Goal: Communication & Community: Connect with others

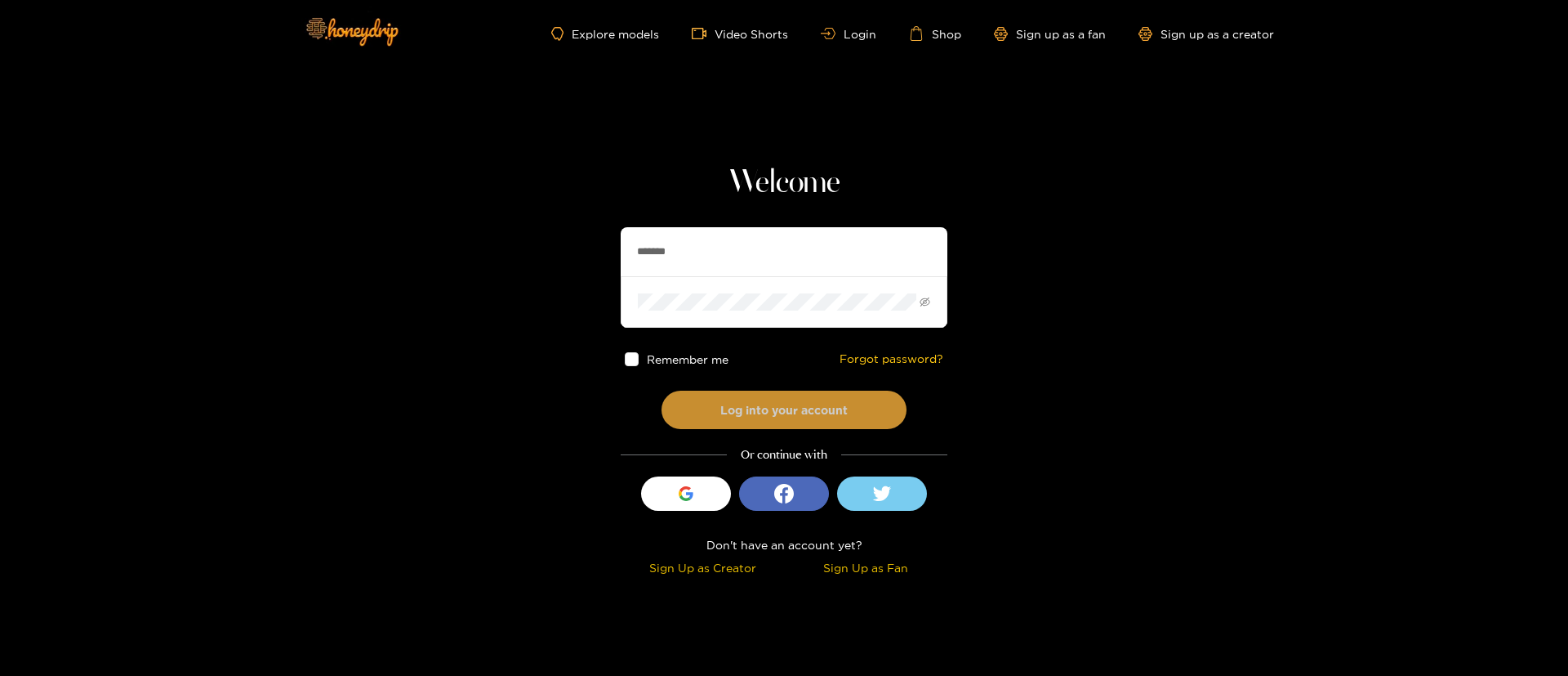
click at [810, 402] on button "Log into your account" at bounding box center [784, 410] width 245 height 39
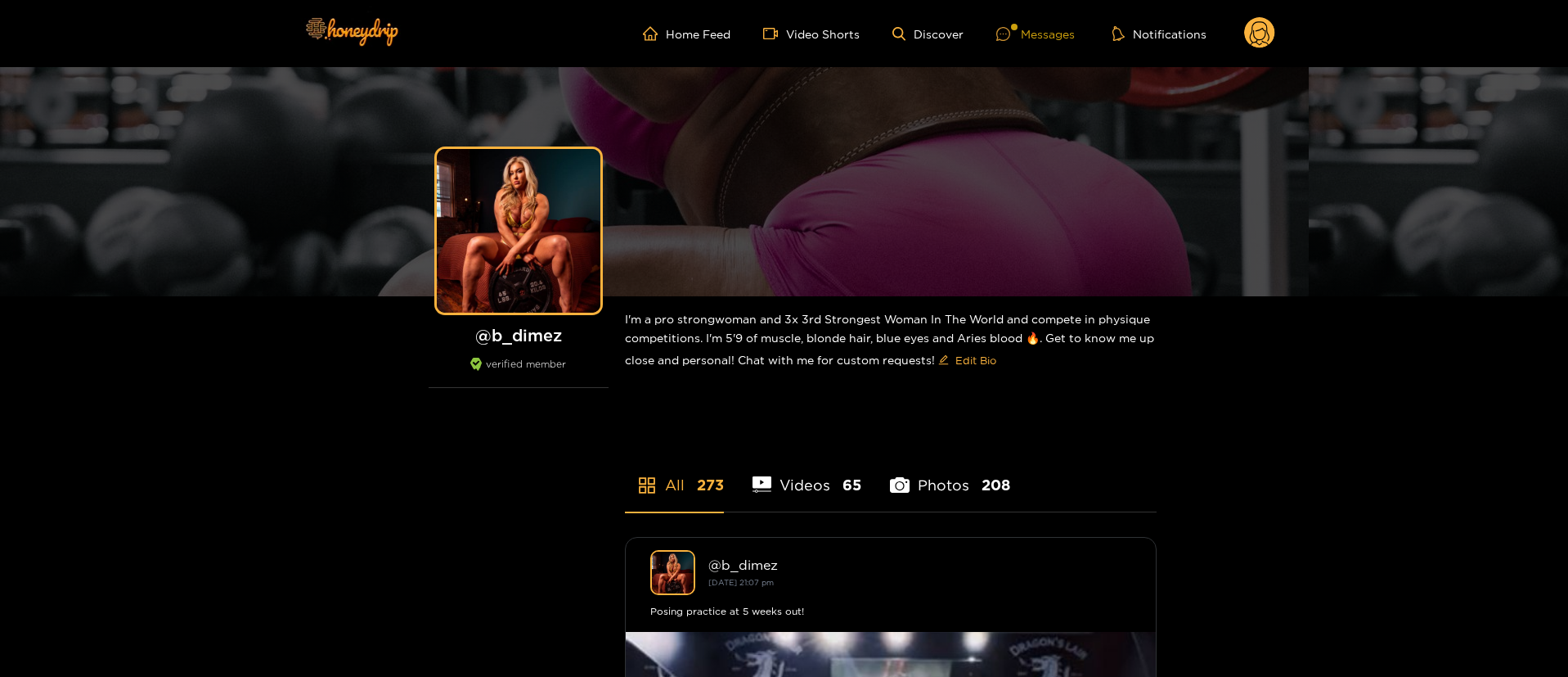
click at [1063, 26] on div "Messages" at bounding box center [1035, 34] width 78 height 19
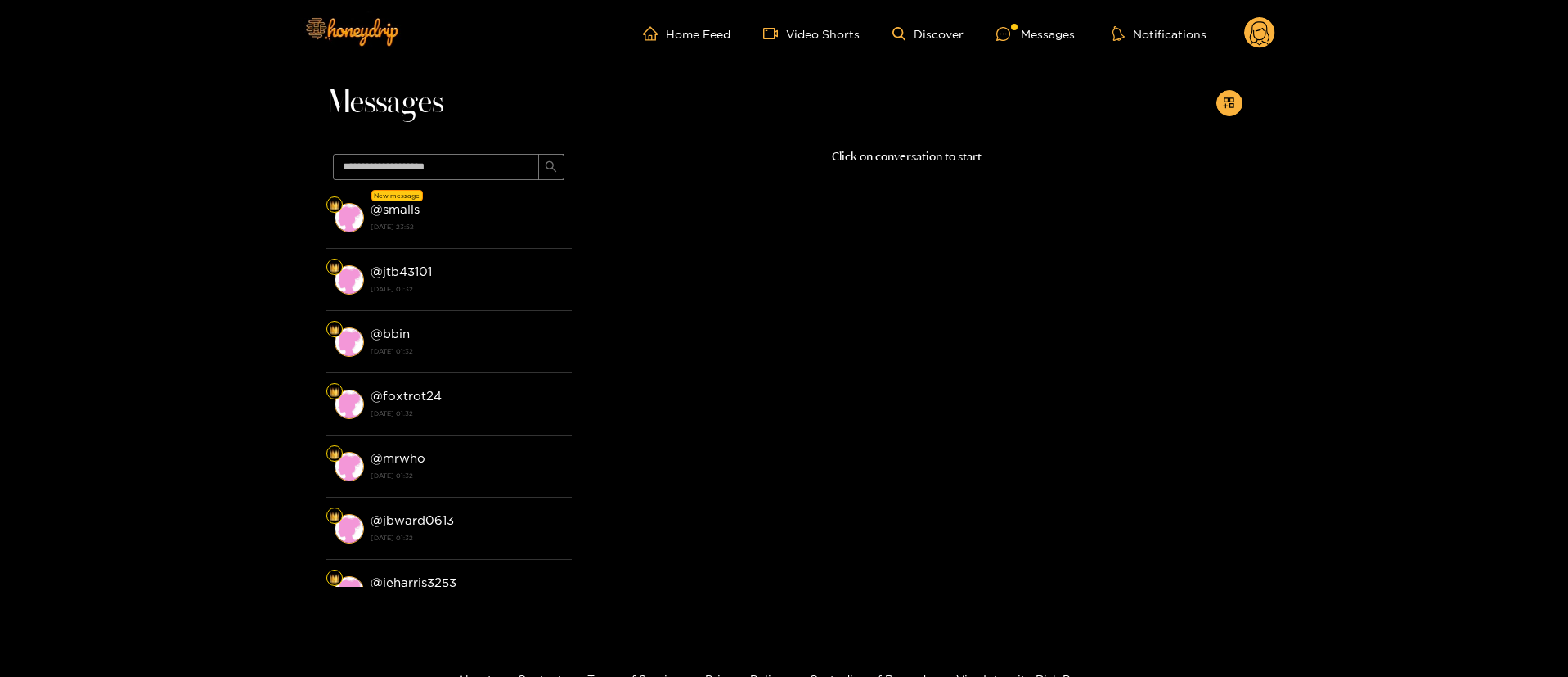
click at [476, 237] on li "New message @ smalls [DATE] 23:52" at bounding box center [449, 218] width 245 height 63
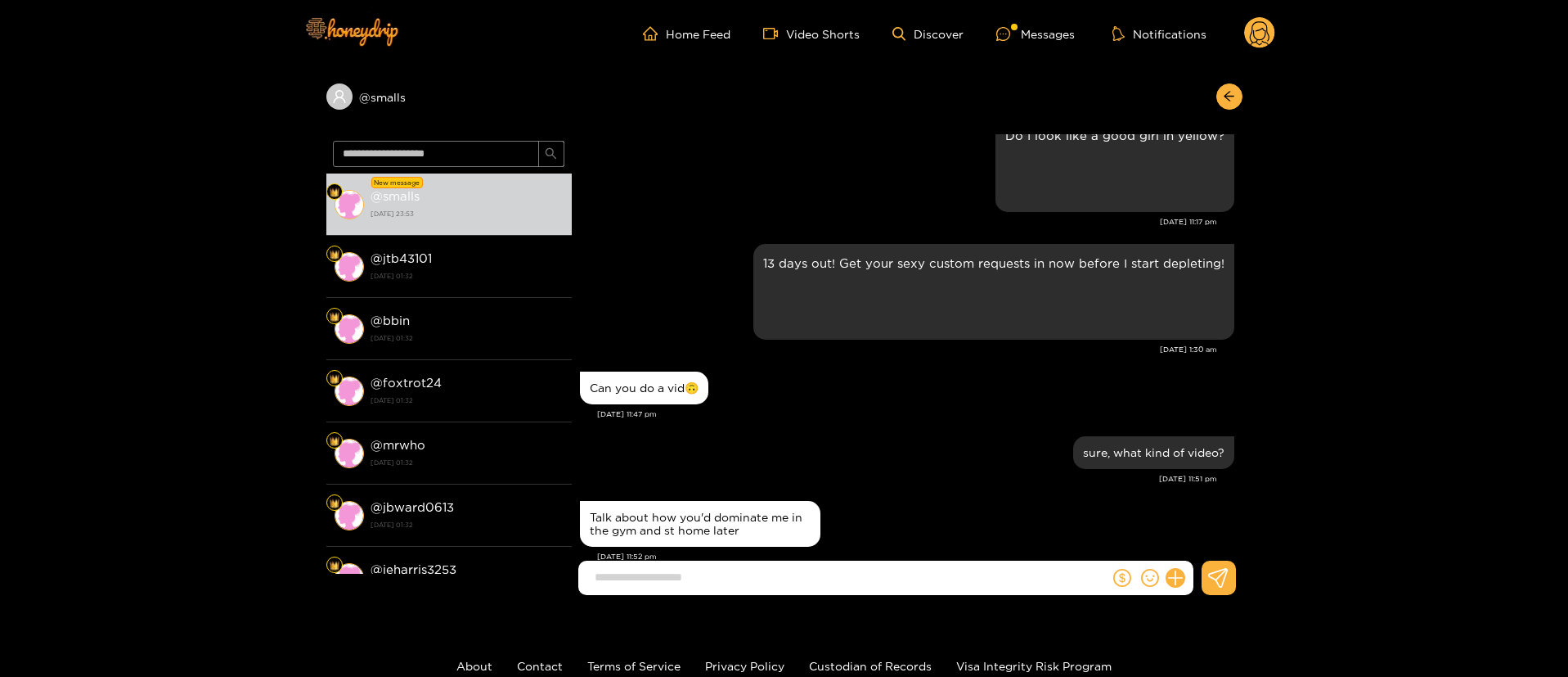
scroll to position [2057, 0]
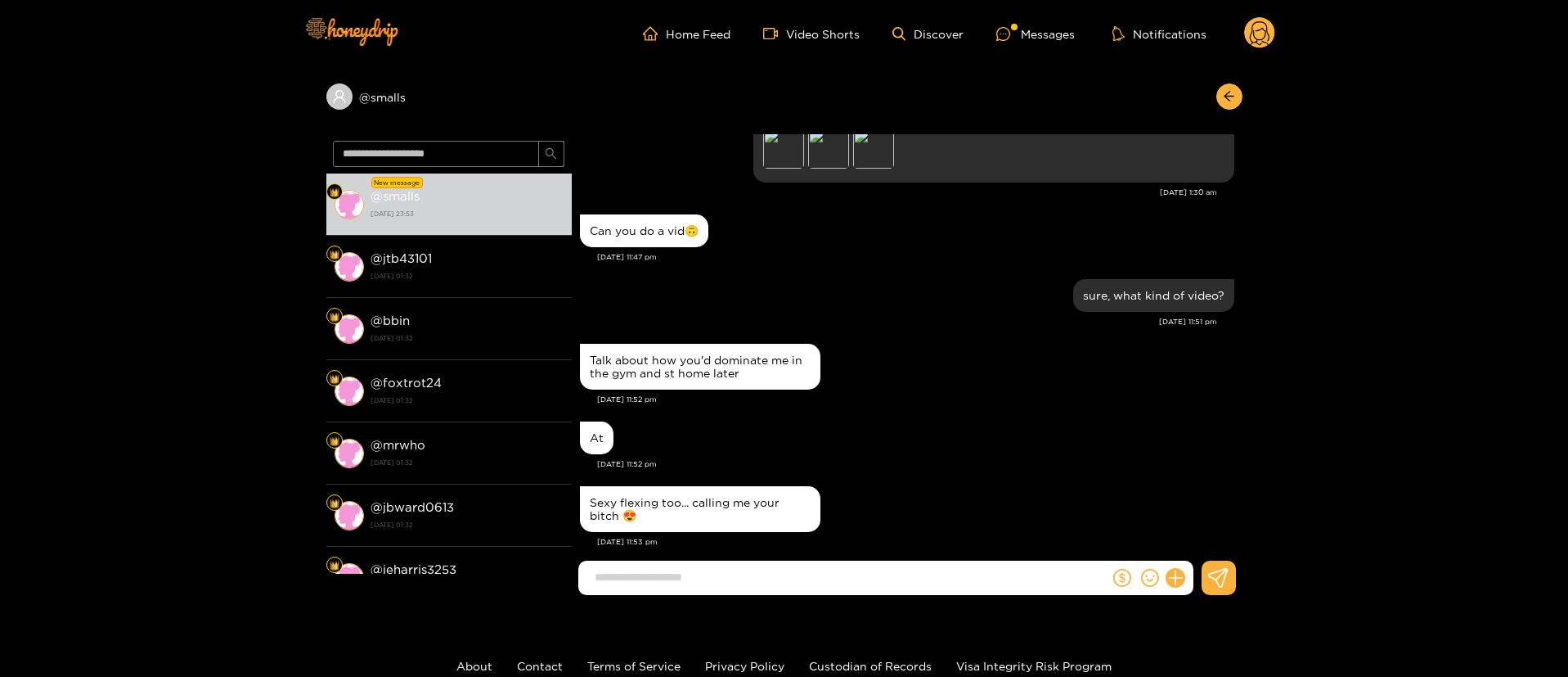
click at [833, 584] on input at bounding box center [848, 577] width 523 height 27
click at [1115, 576] on icon "dollar" at bounding box center [1123, 578] width 18 height 18
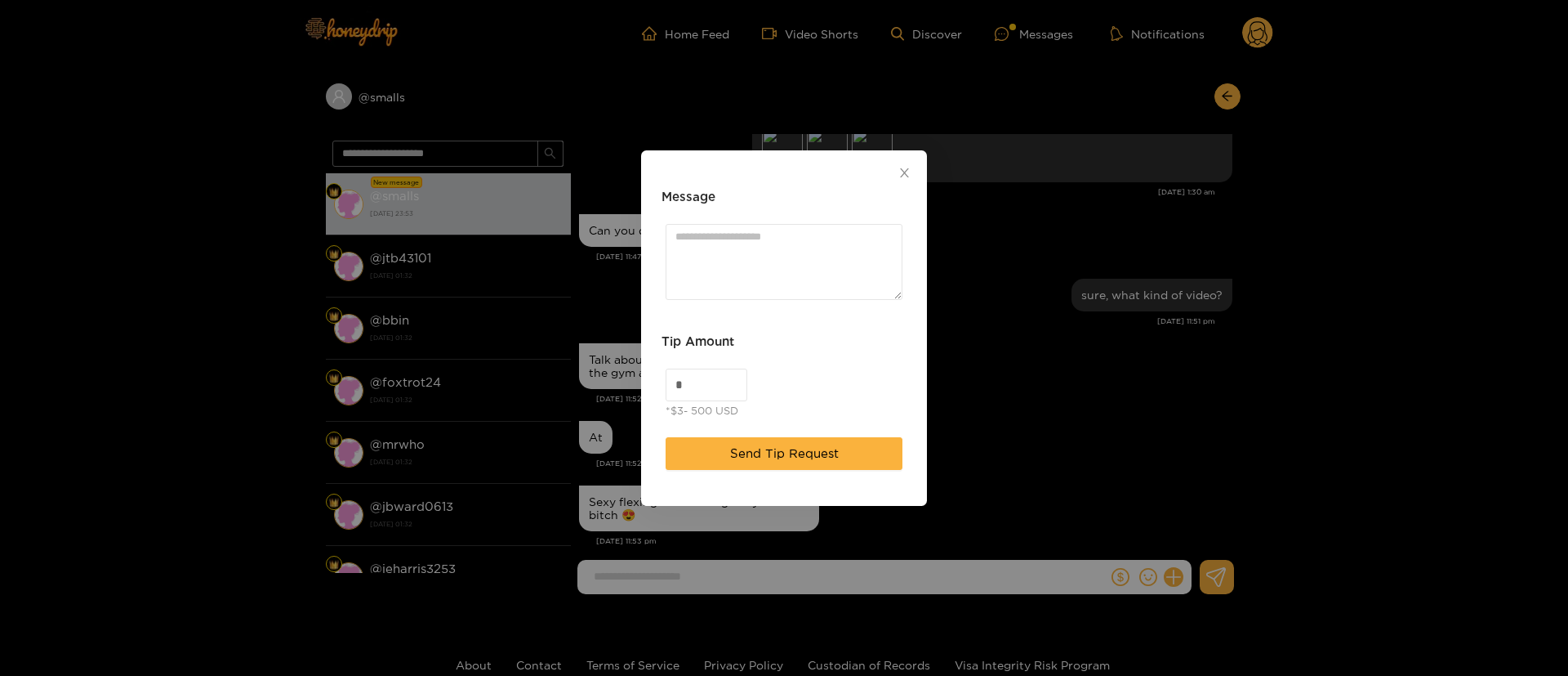
drag, startPoint x: 698, startPoint y: 391, endPoint x: 565, endPoint y: 383, distance: 133.2
click at [568, 387] on div "Message Tip Amount * *$3- 500 USD Send Tip Request" at bounding box center [784, 338] width 1568 height 676
type input "***"
click at [834, 272] on textarea "Message" at bounding box center [784, 262] width 237 height 76
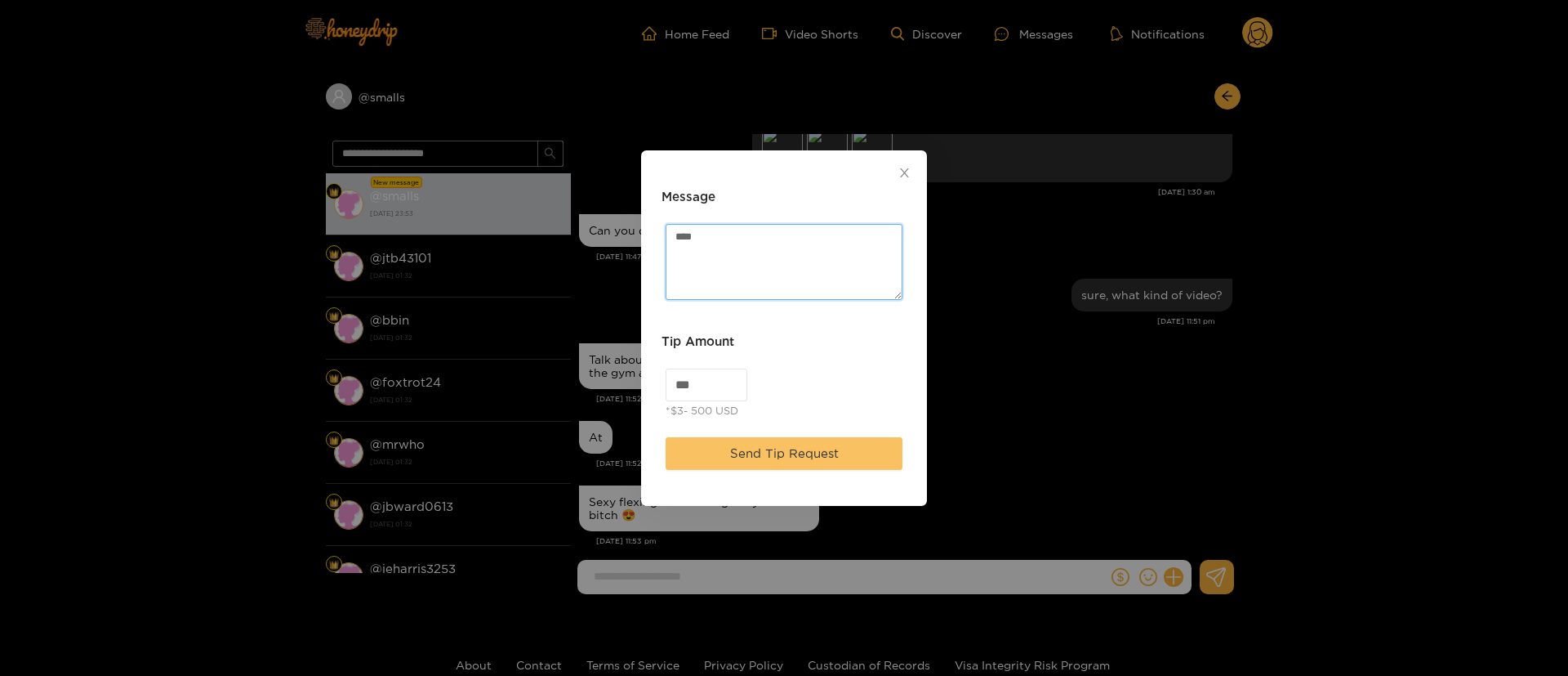
type textarea "****"
click at [807, 438] on button "Send Tip Request" at bounding box center [784, 454] width 237 height 33
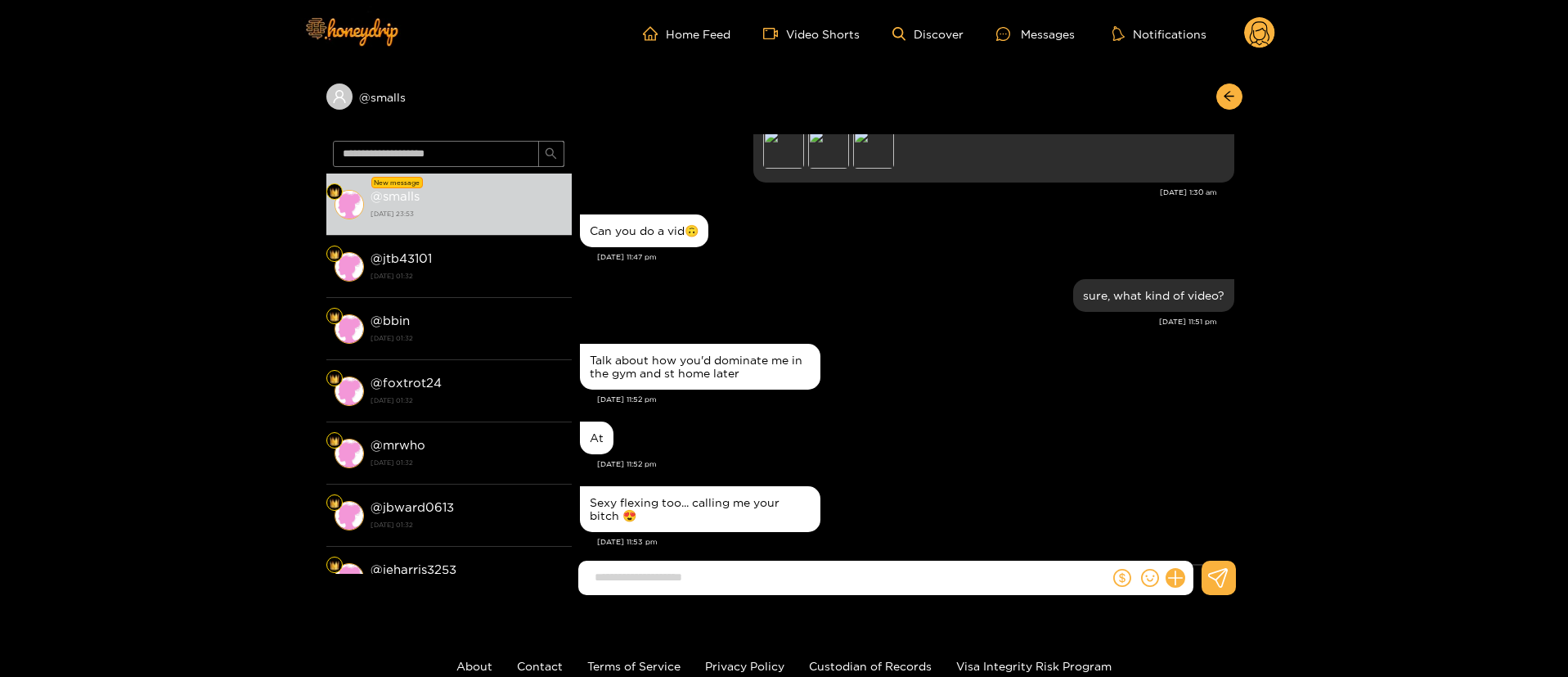
scroll to position [2159, 0]
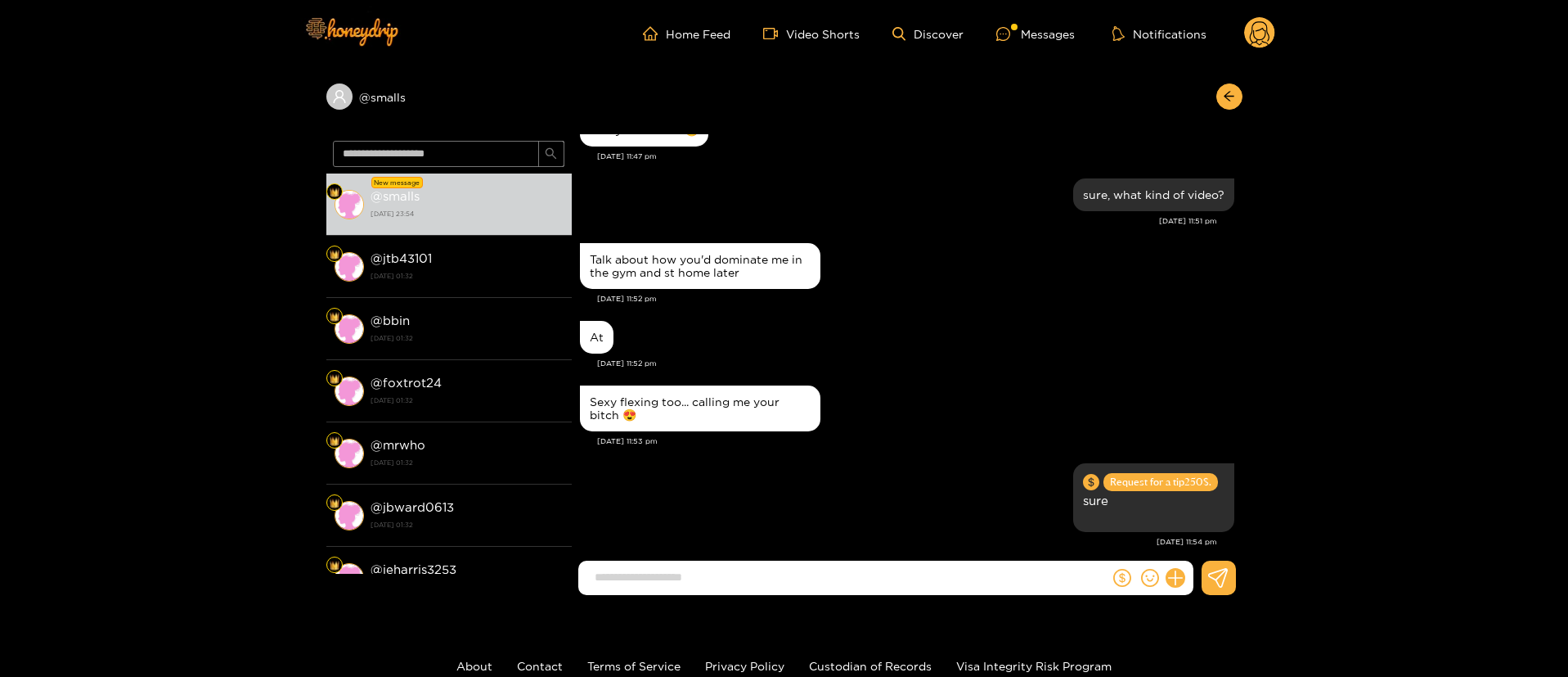
click at [984, 317] on div "At" at bounding box center [907, 338] width 654 height 41
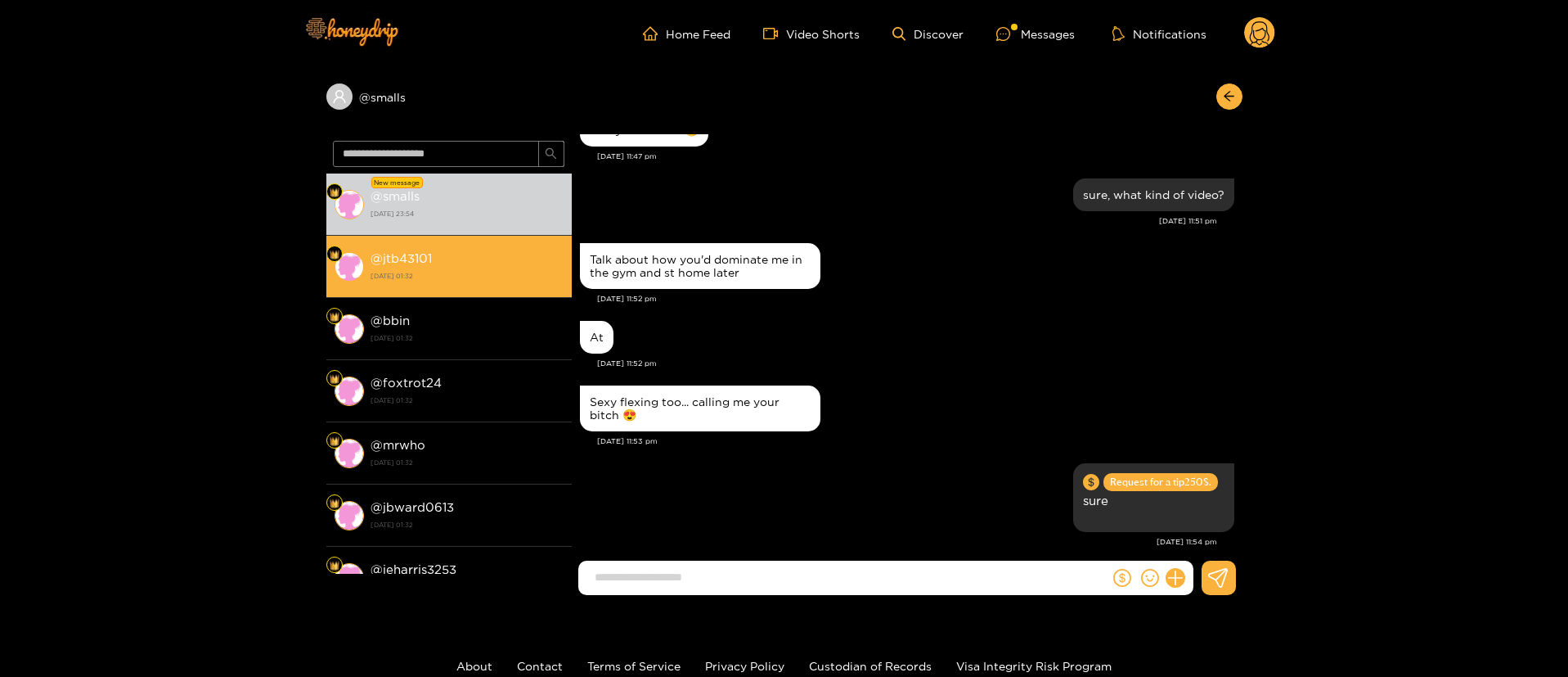
click at [434, 270] on strong "[DATE] 01:32" at bounding box center [467, 276] width 193 height 15
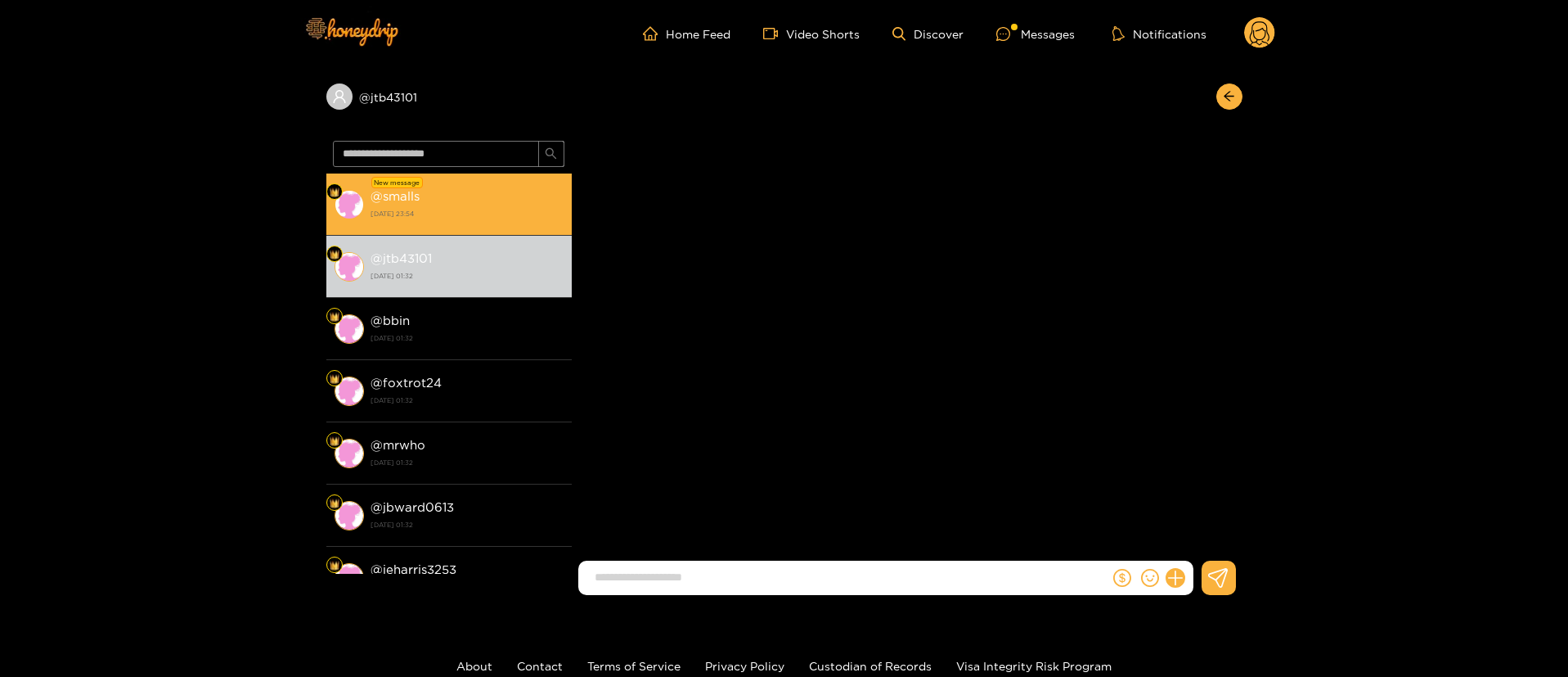
click at [453, 198] on div "@ smalls [DATE] 23:54" at bounding box center [467, 204] width 193 height 37
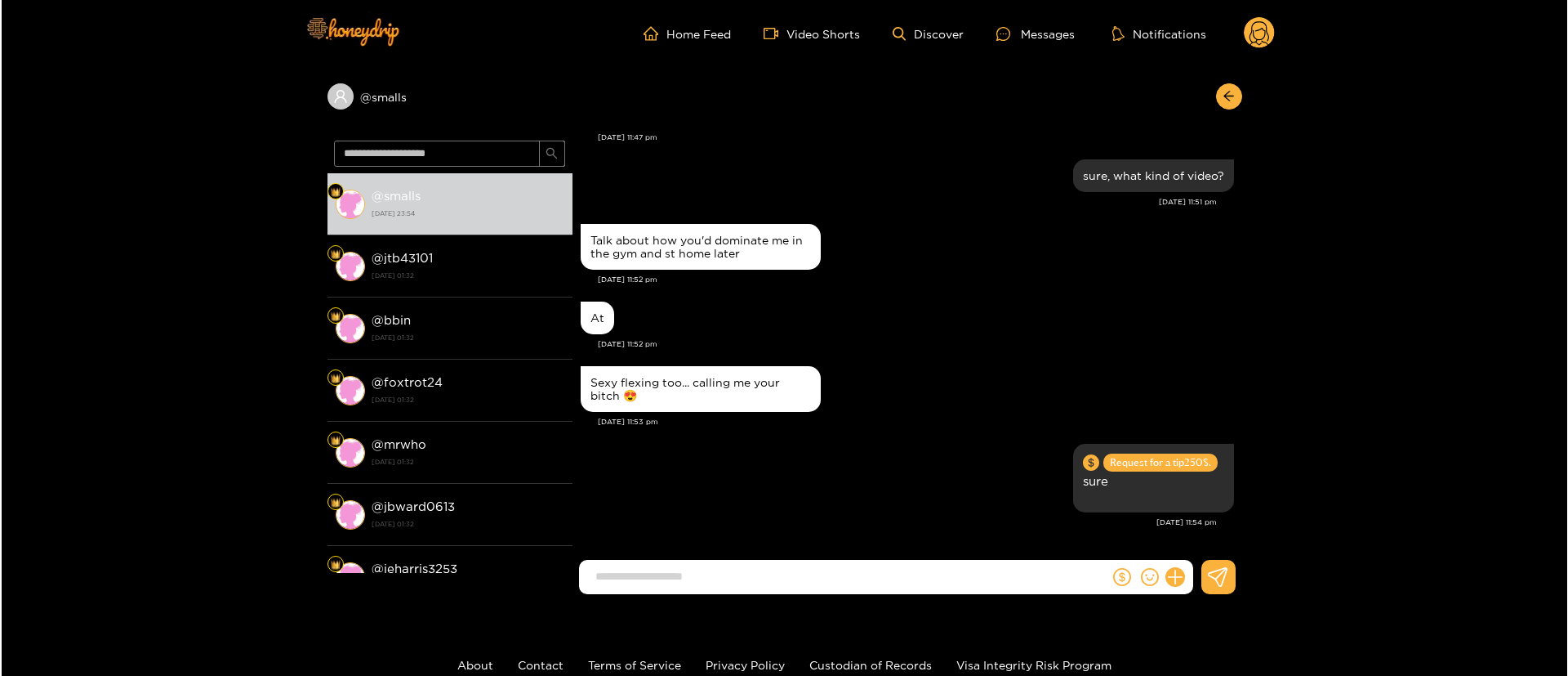
scroll to position [2091, 0]
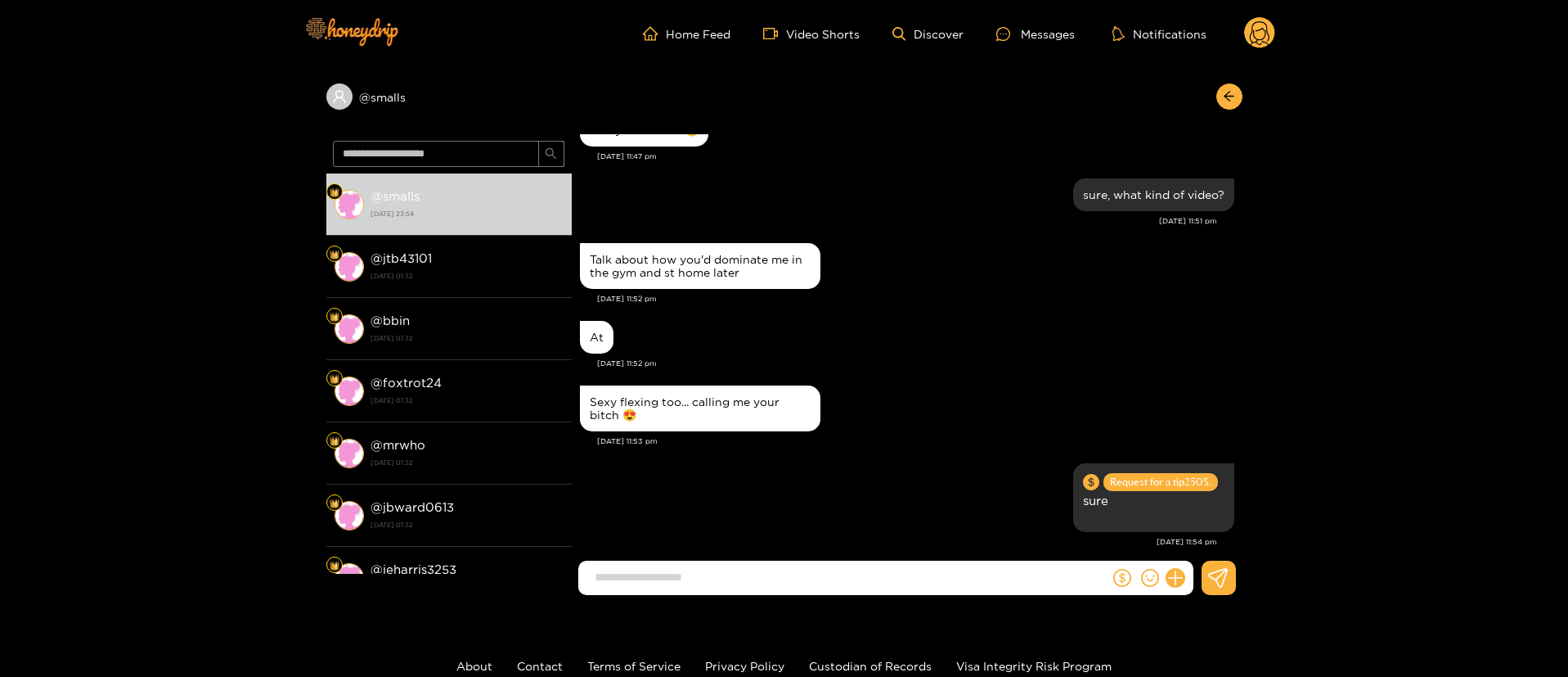
click at [1097, 289] on div "Talk about how you'd dominate me in the gym and st home later [DATE] 11:52 pm" at bounding box center [907, 278] width 654 height 77
click at [1274, 51] on div "Home Feed Video Shorts Discover Messages Notifications 0" at bounding box center [784, 33] width 982 height 67
click at [1248, 32] on circle at bounding box center [1260, 33] width 31 height 31
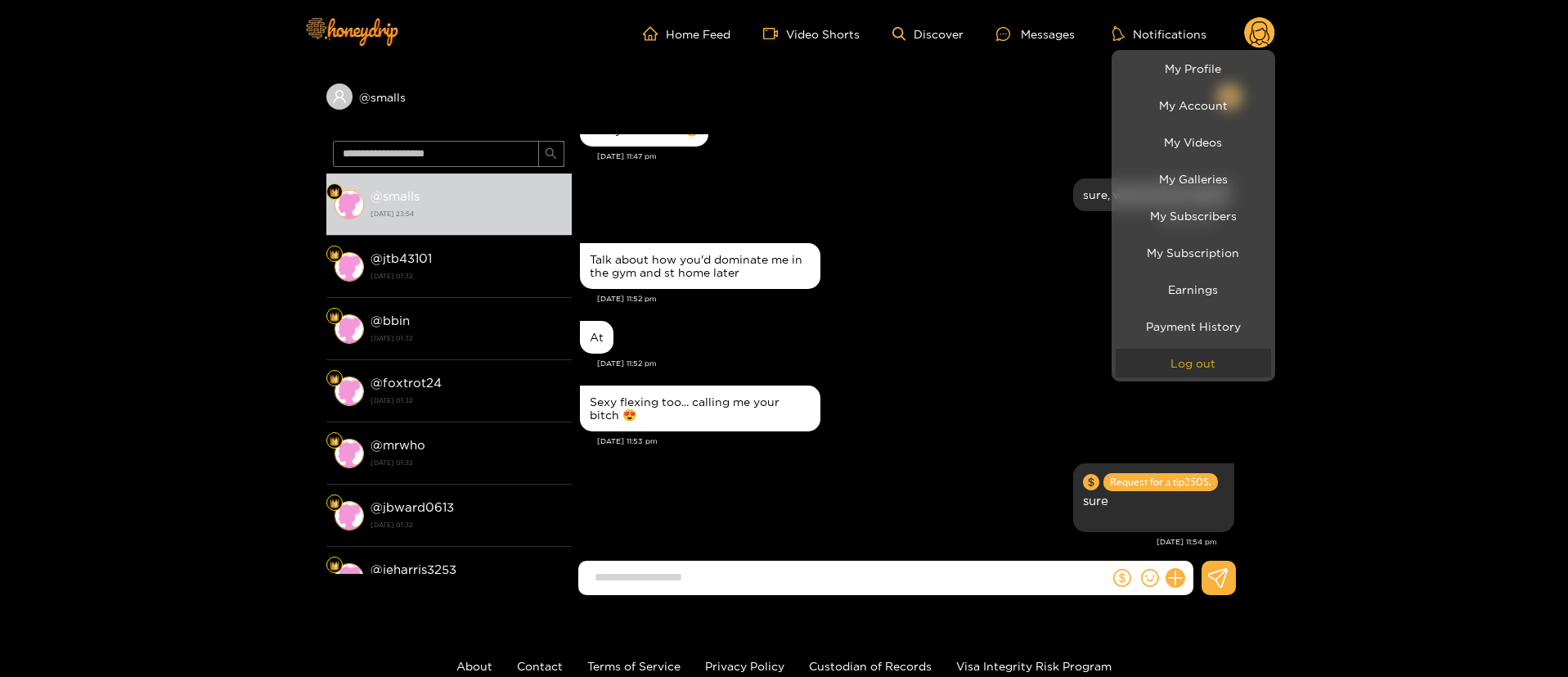
click at [1224, 358] on button "Log out" at bounding box center [1193, 362] width 156 height 29
